Goal: Task Accomplishment & Management: Manage account settings

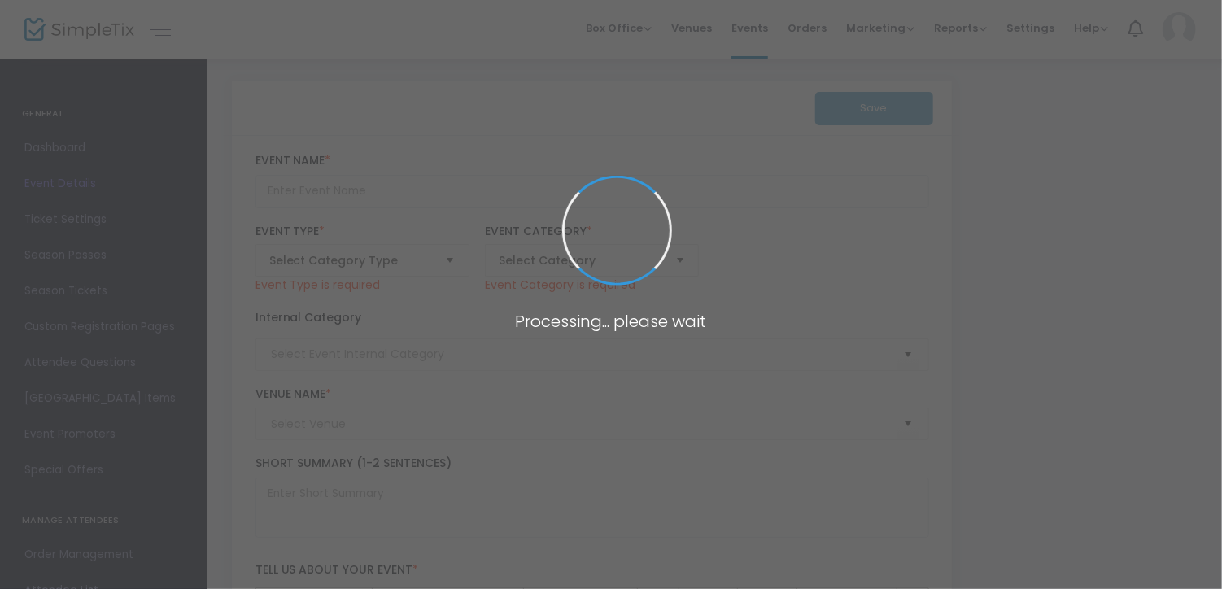
type input "Pet-A-Palooza"
type input "Buy Tickets"
type input "Savannah Clubhouse"
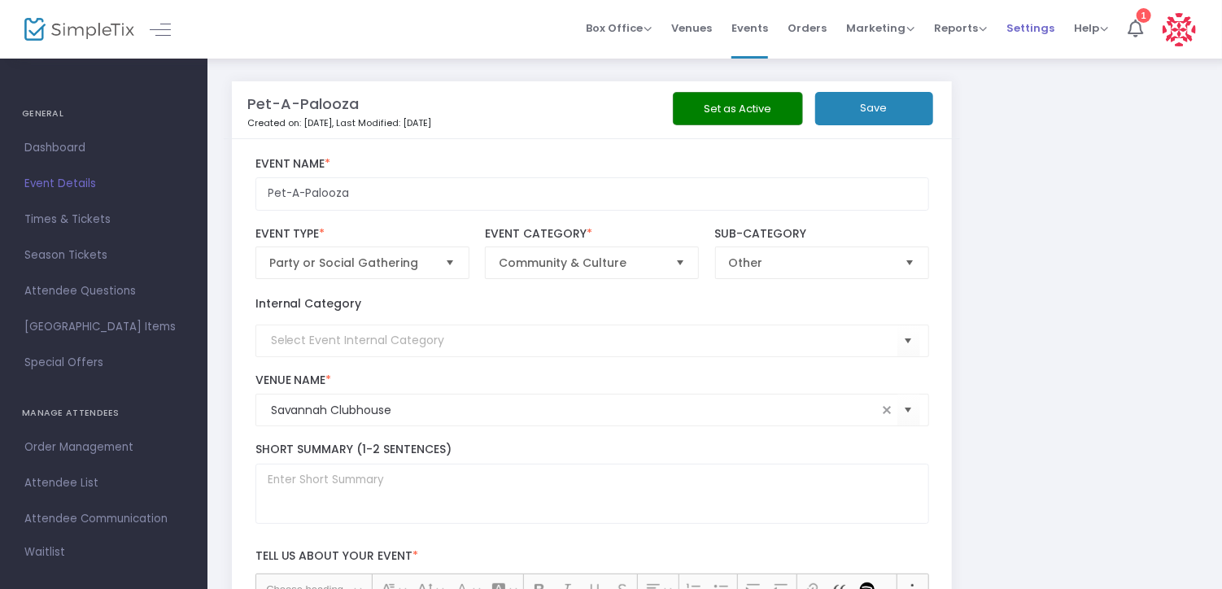
click at [1036, 25] on span "Settings" at bounding box center [1030, 27] width 48 height 41
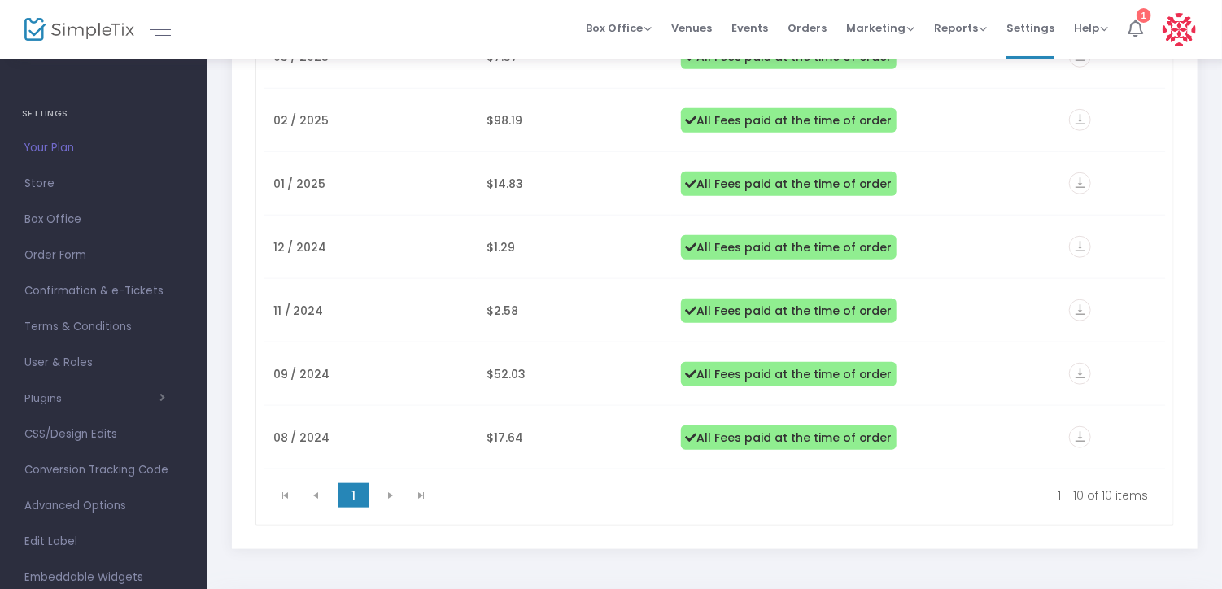
click at [1131, 21] on icon at bounding box center [1134, 29] width 15 height 18
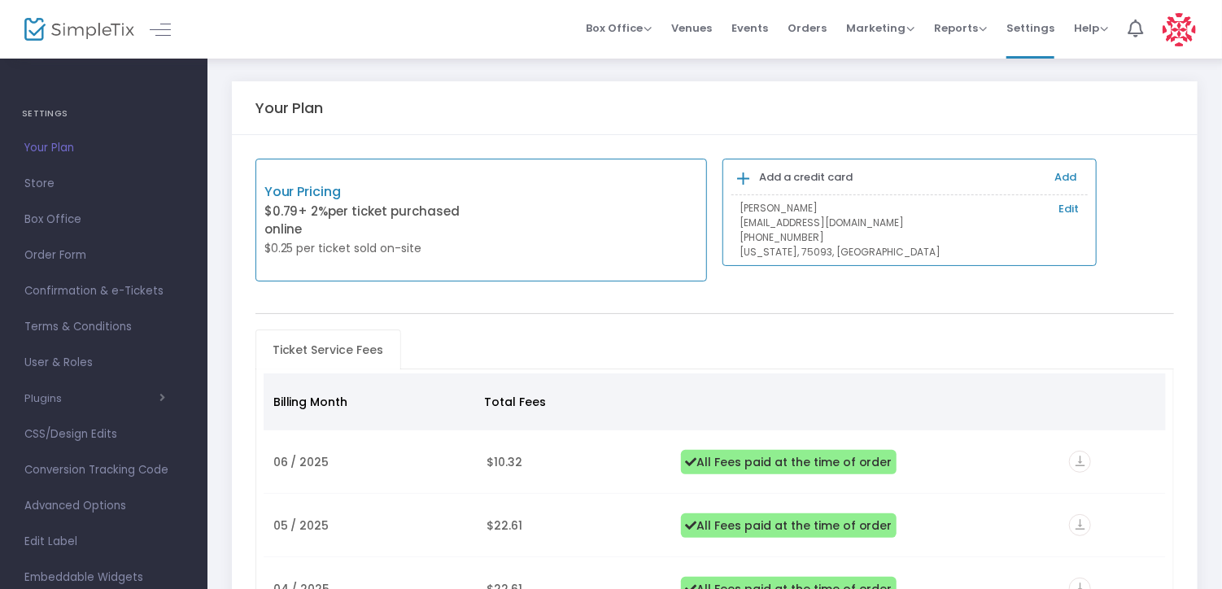
click at [1077, 209] on link "Edit" at bounding box center [1069, 209] width 20 height 16
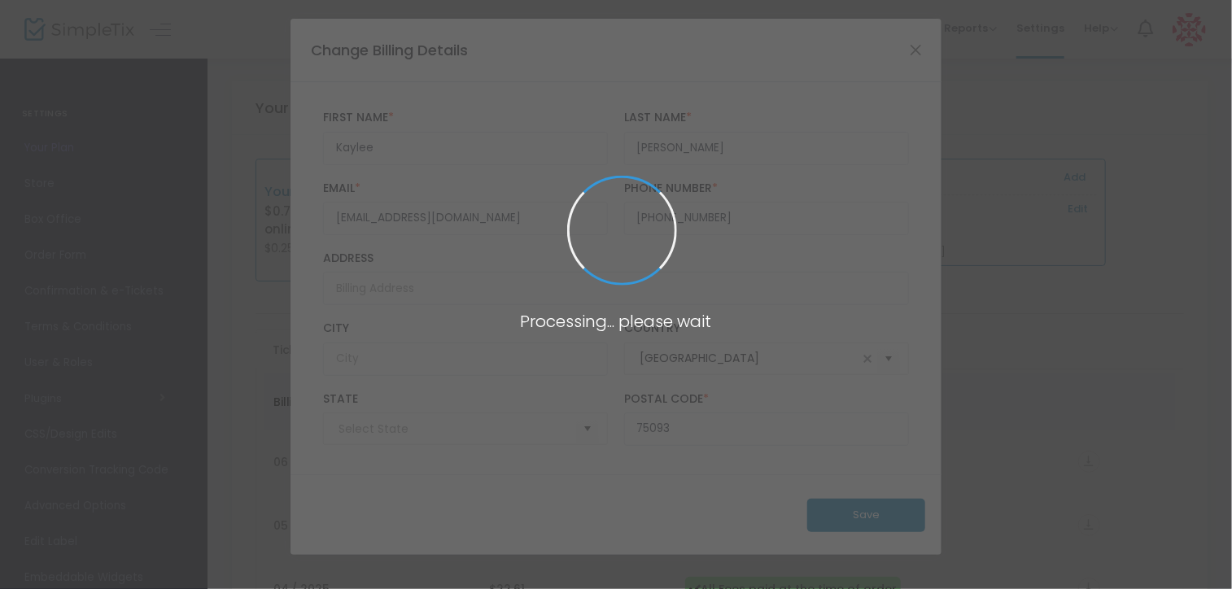
type input "[US_STATE]"
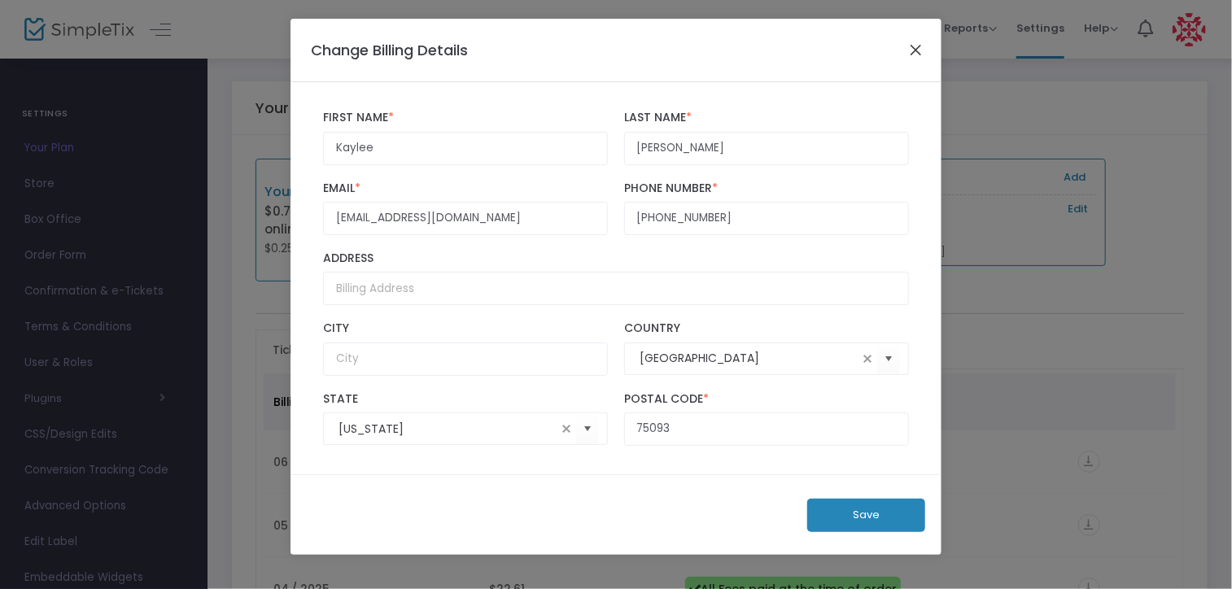
click at [915, 49] on button "Close" at bounding box center [915, 49] width 21 height 21
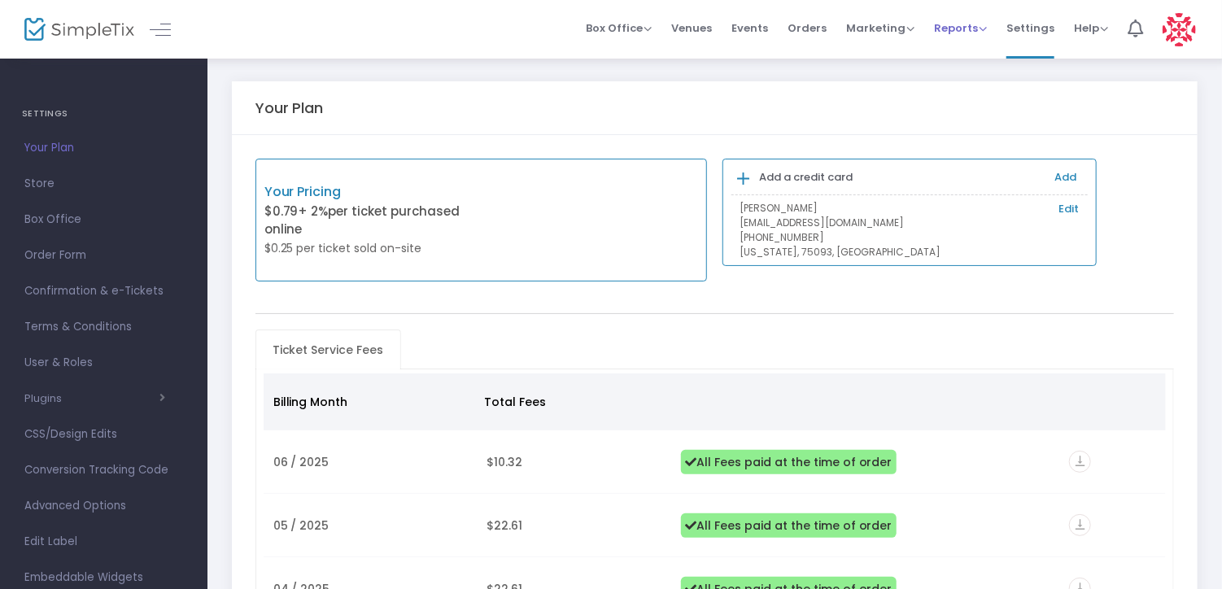
click at [959, 32] on span "Reports" at bounding box center [960, 27] width 53 height 15
click at [888, 32] on span "Marketing" at bounding box center [880, 27] width 68 height 15
click at [800, 27] on span "Orders" at bounding box center [806, 27] width 39 height 41
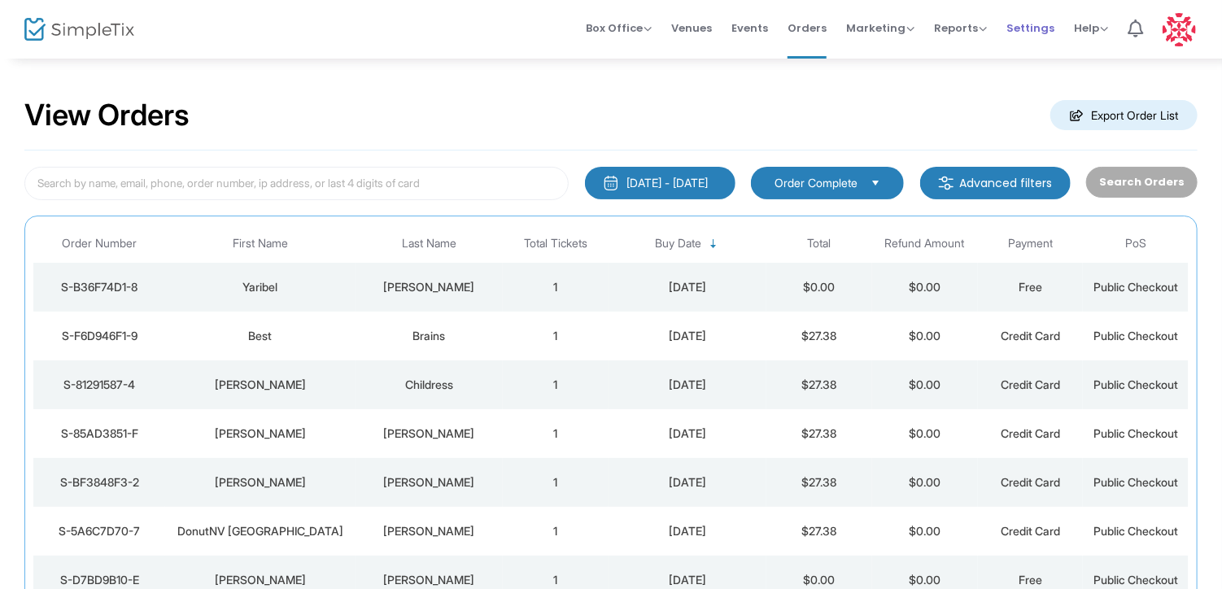
click at [1019, 32] on span "Settings" at bounding box center [1030, 27] width 48 height 41
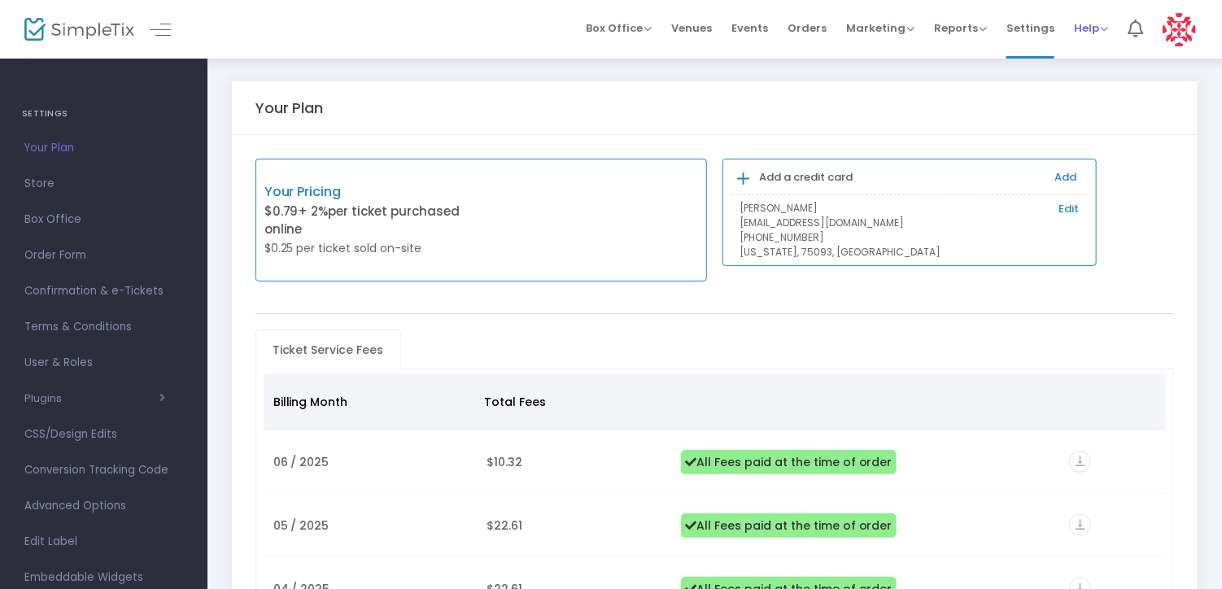
click at [1106, 29] on span "Help" at bounding box center [1091, 27] width 34 height 15
click at [984, 110] on div "Your Plan" at bounding box center [714, 108] width 919 height 18
click at [1165, 118] on div "Your Plan" at bounding box center [714, 107] width 919 height 53
